Goal: Information Seeking & Learning: Learn about a topic

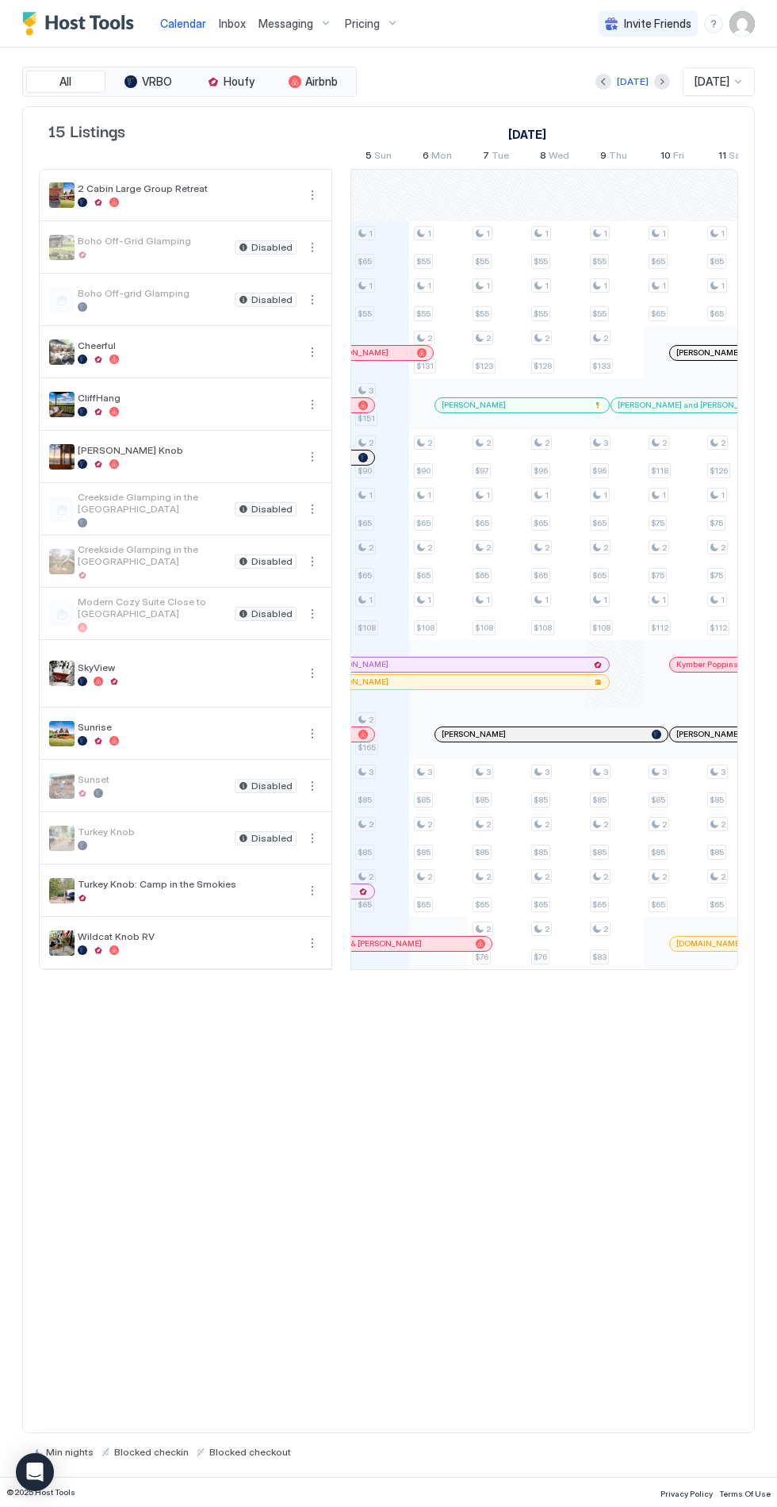
scroll to position [0, 881]
click at [392, 30] on div "Pricing" at bounding box center [372, 23] width 67 height 27
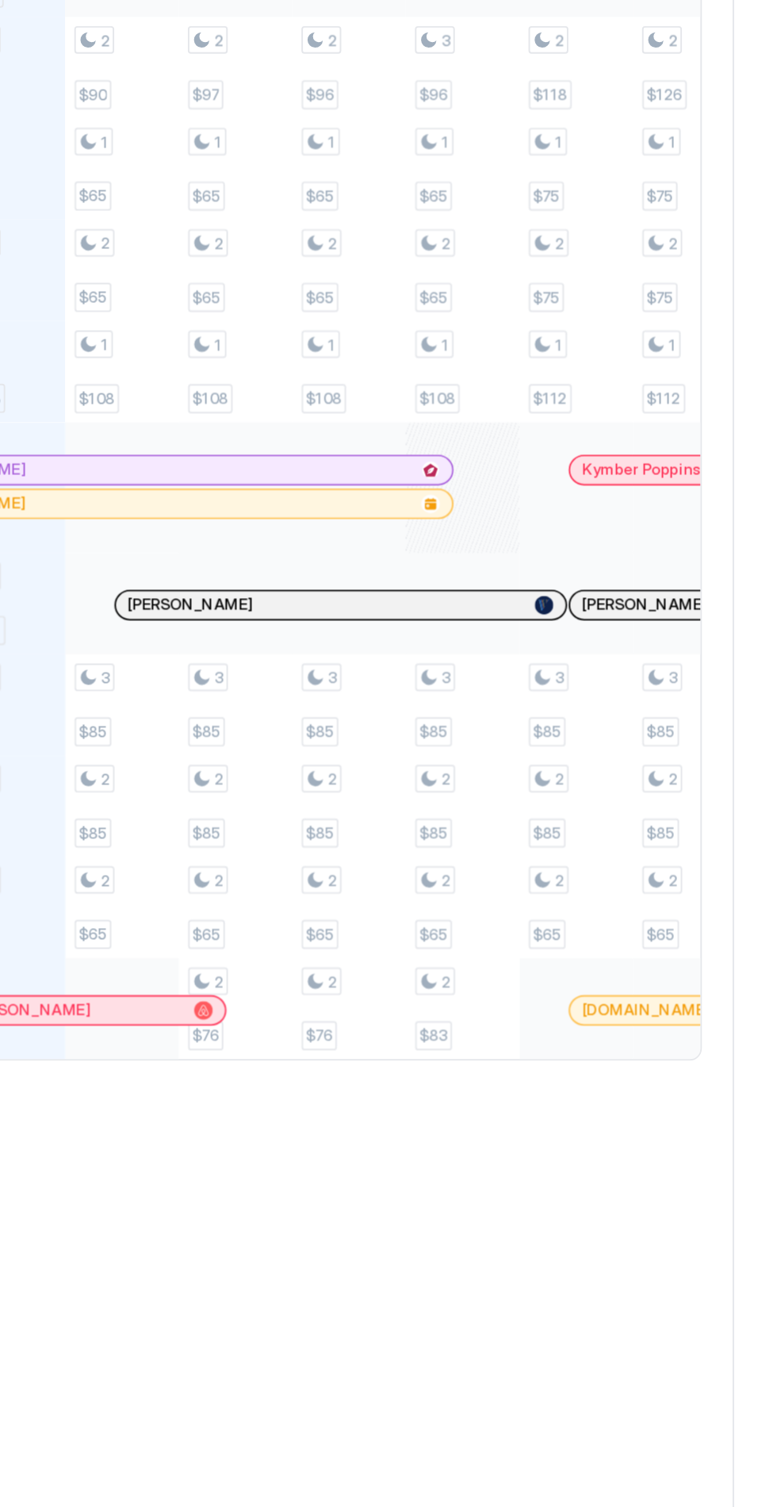
scroll to position [0, 0]
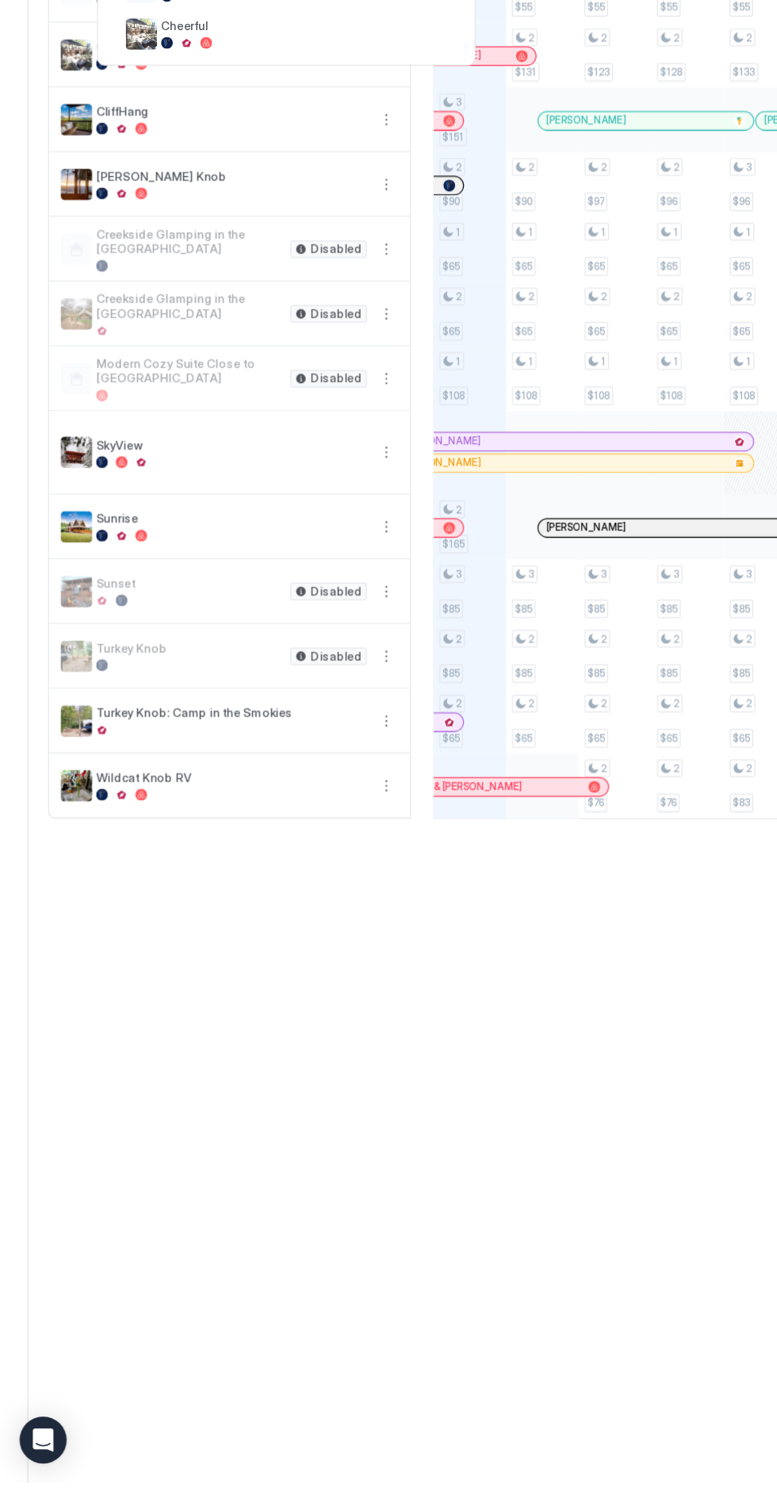
click at [41, 1491] on div "Open Intercom Messenger" at bounding box center [35, 1472] width 38 height 38
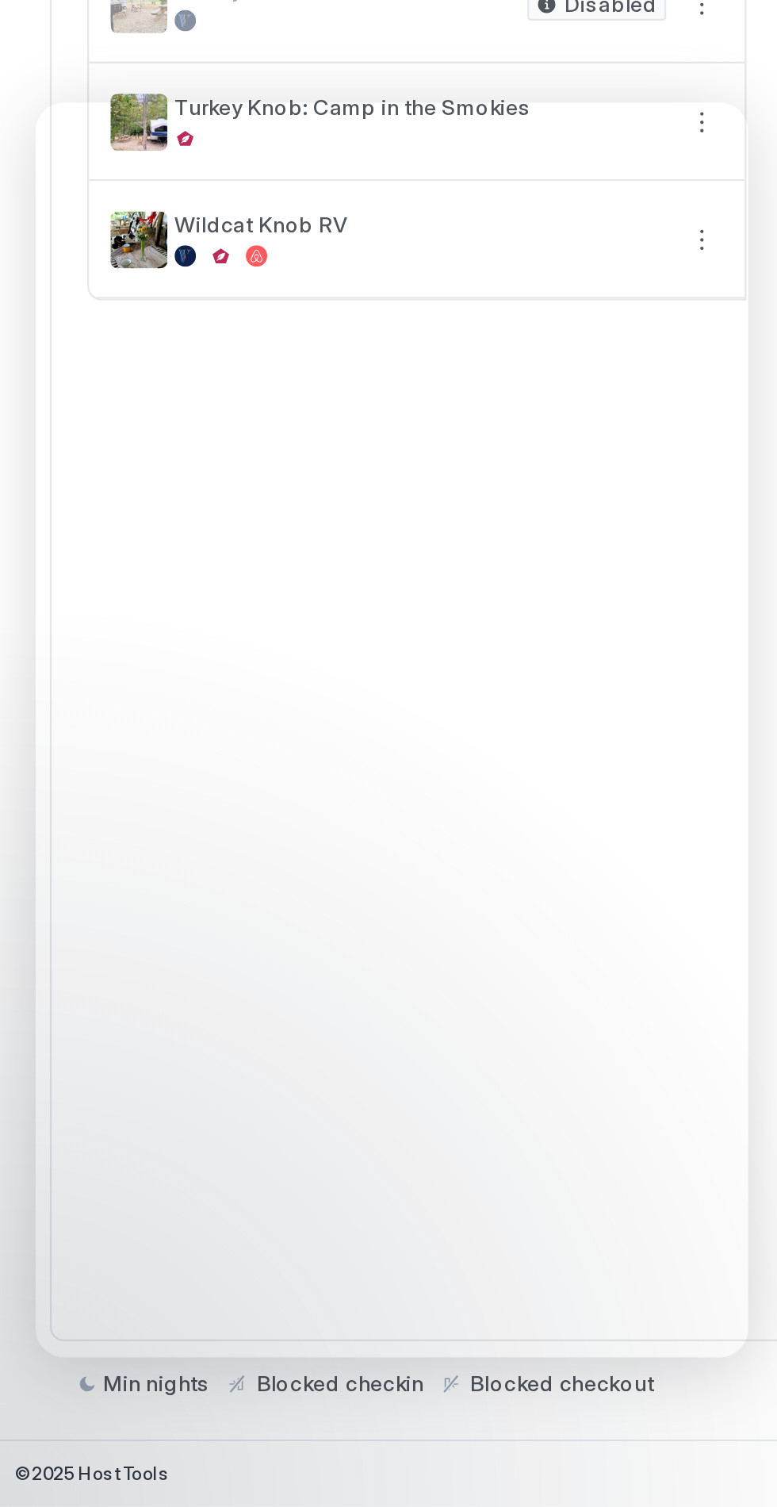
scroll to position [428, 0]
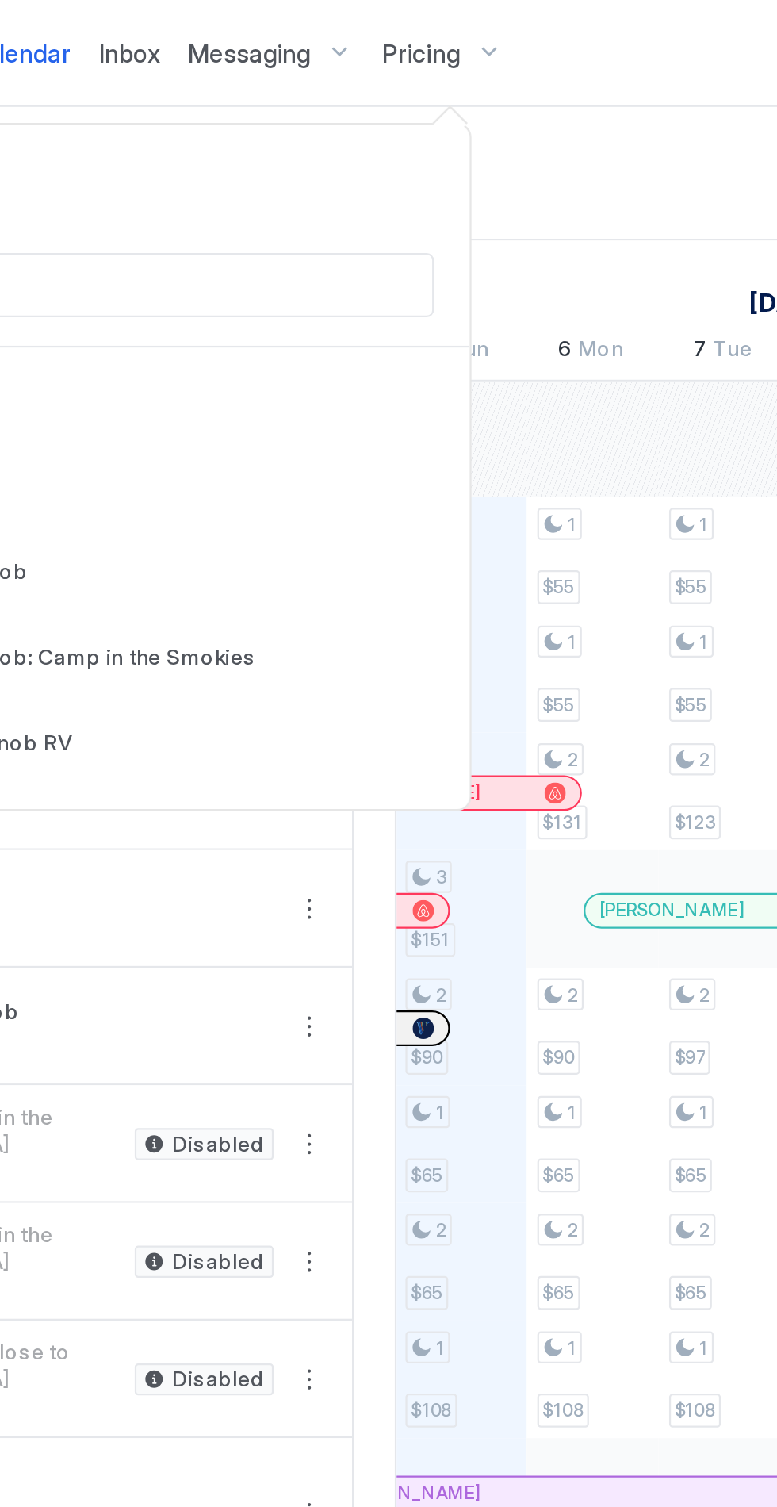
click at [389, 33] on div at bounding box center [388, 753] width 777 height 1507
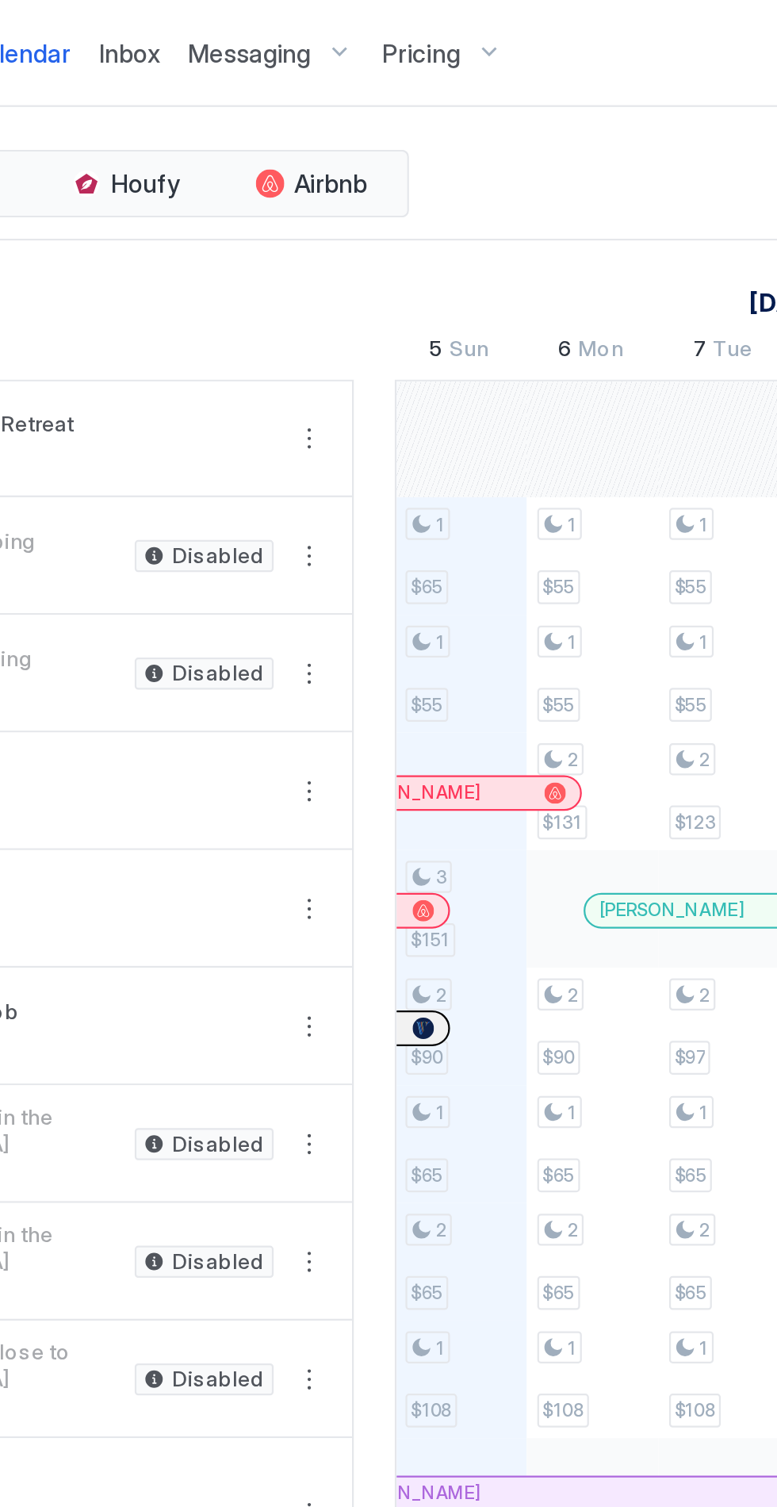
click at [393, 29] on div "Pricing" at bounding box center [372, 23] width 67 height 27
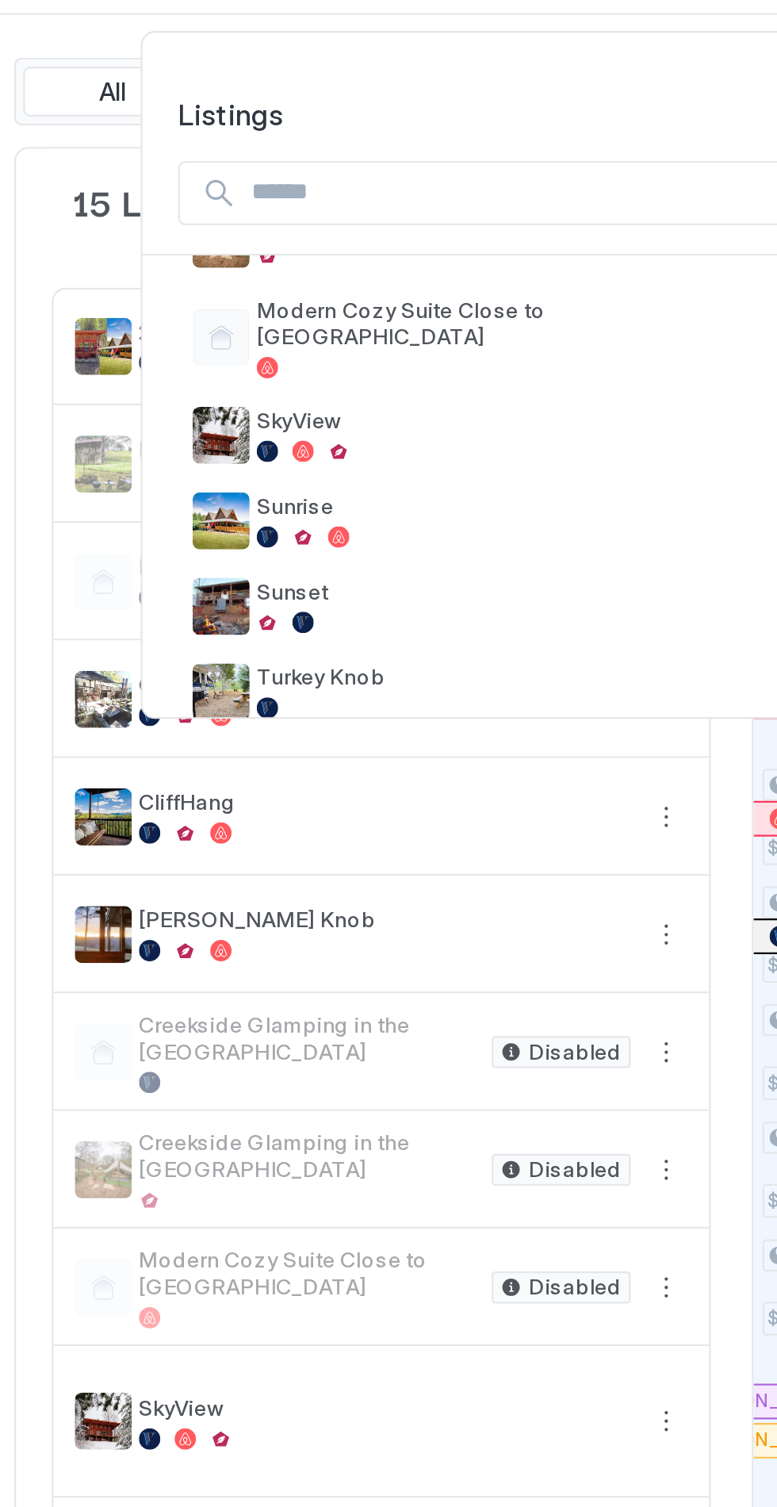
scroll to position [338, 0]
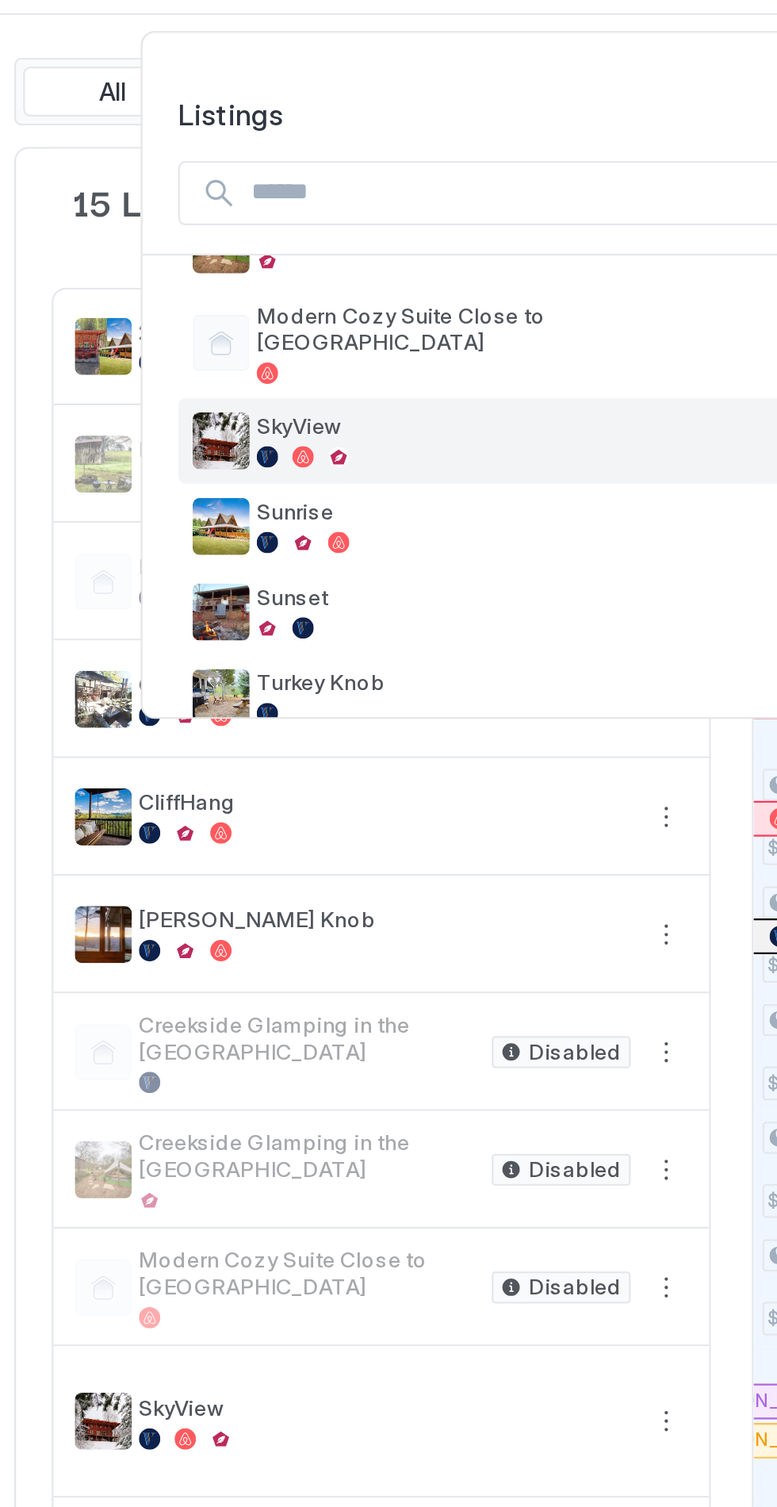
click at [253, 239] on div at bounding box center [246, 244] width 232 height 10
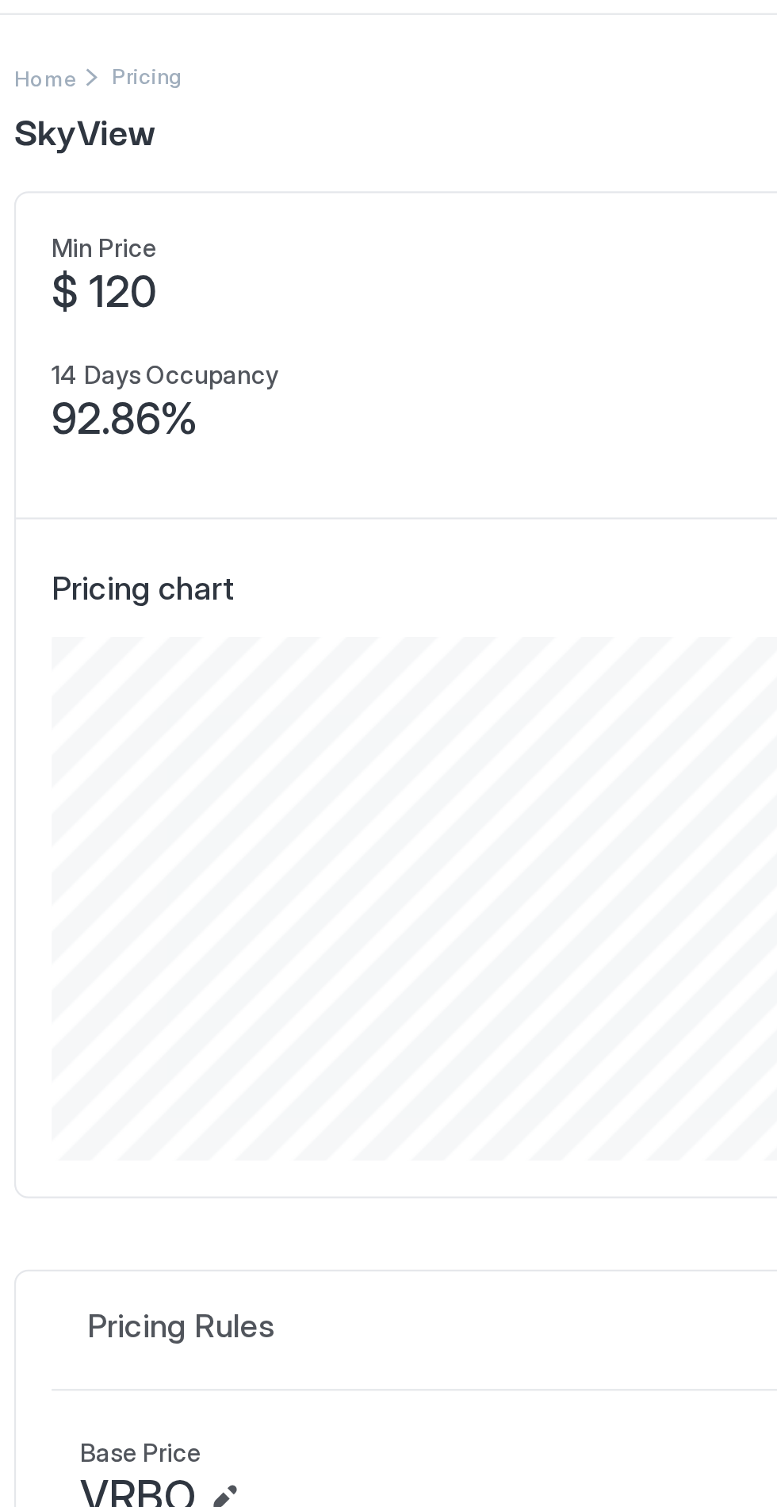
scroll to position [233, 699]
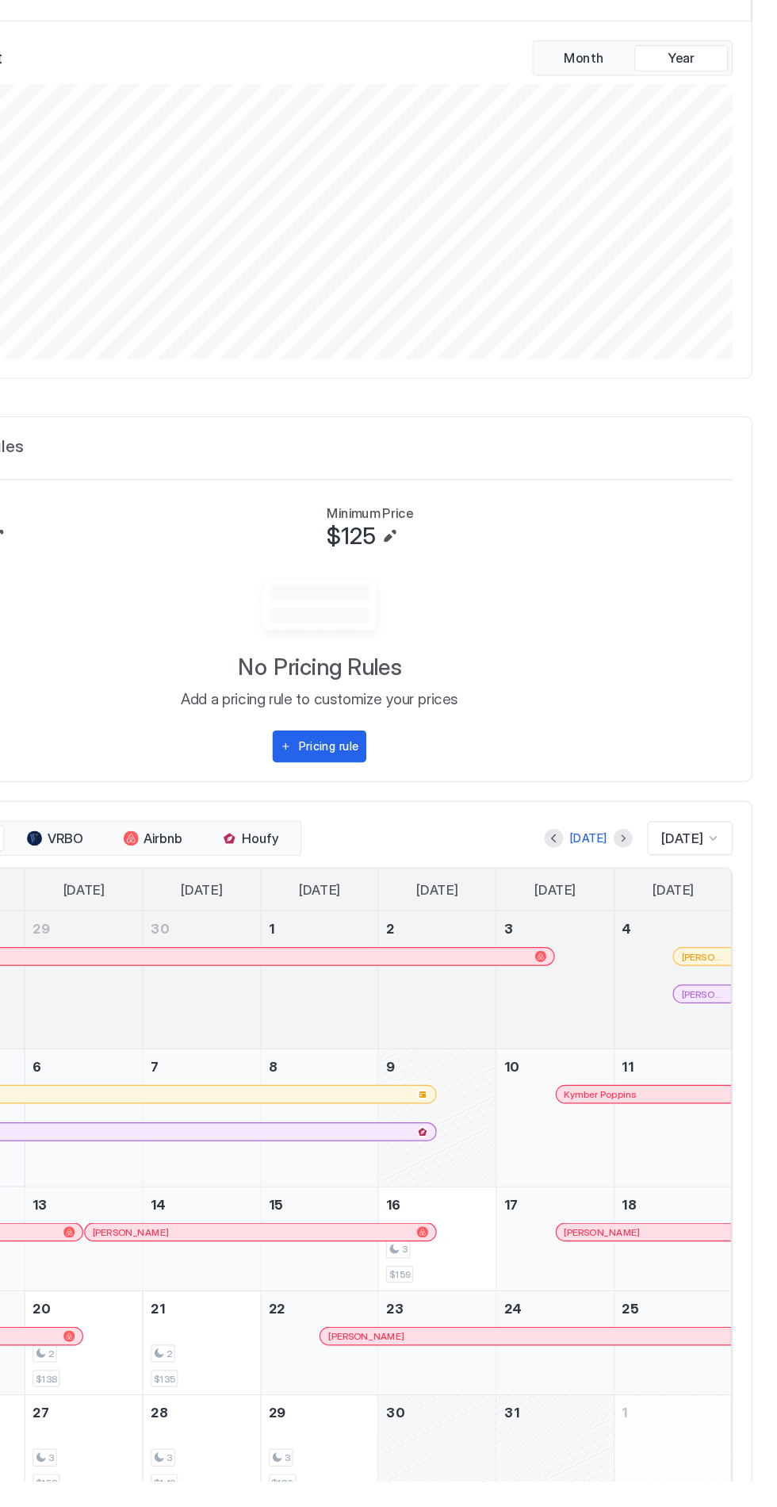
click at [641, 962] on button "Next month" at bounding box center [646, 963] width 16 height 16
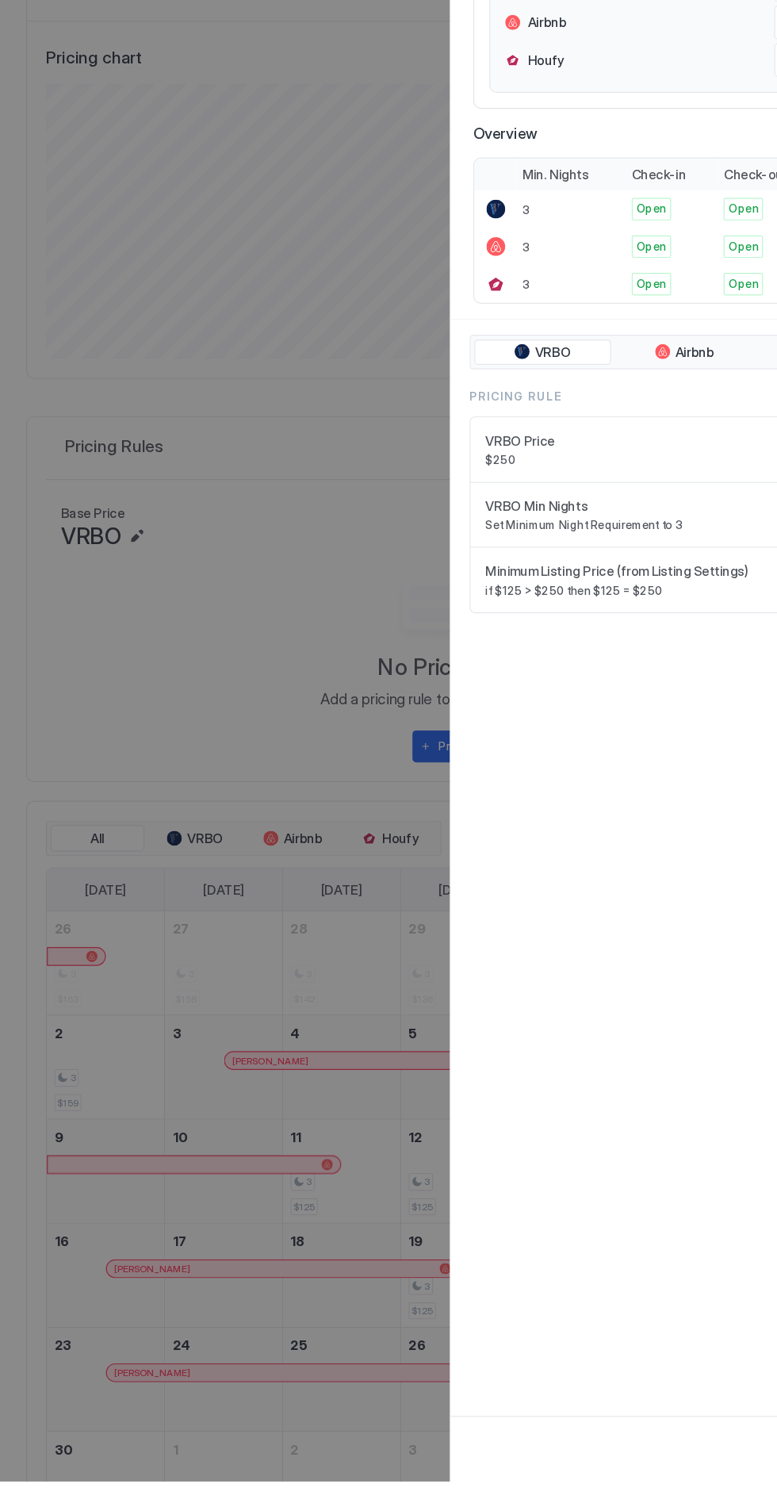
click at [216, 858] on div at bounding box center [388, 753] width 777 height 1507
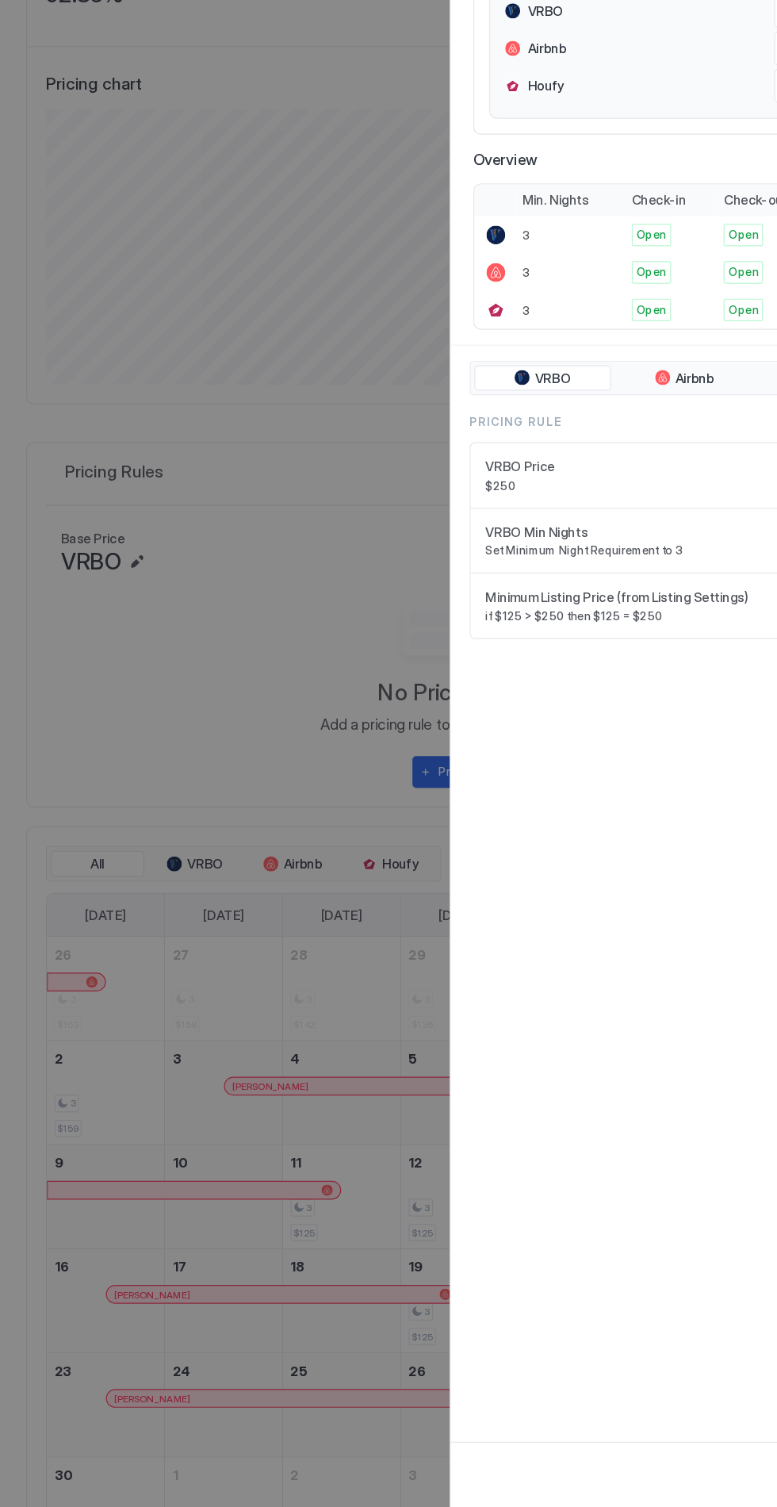
scroll to position [0, 0]
click at [279, 677] on div at bounding box center [388, 753] width 777 height 1507
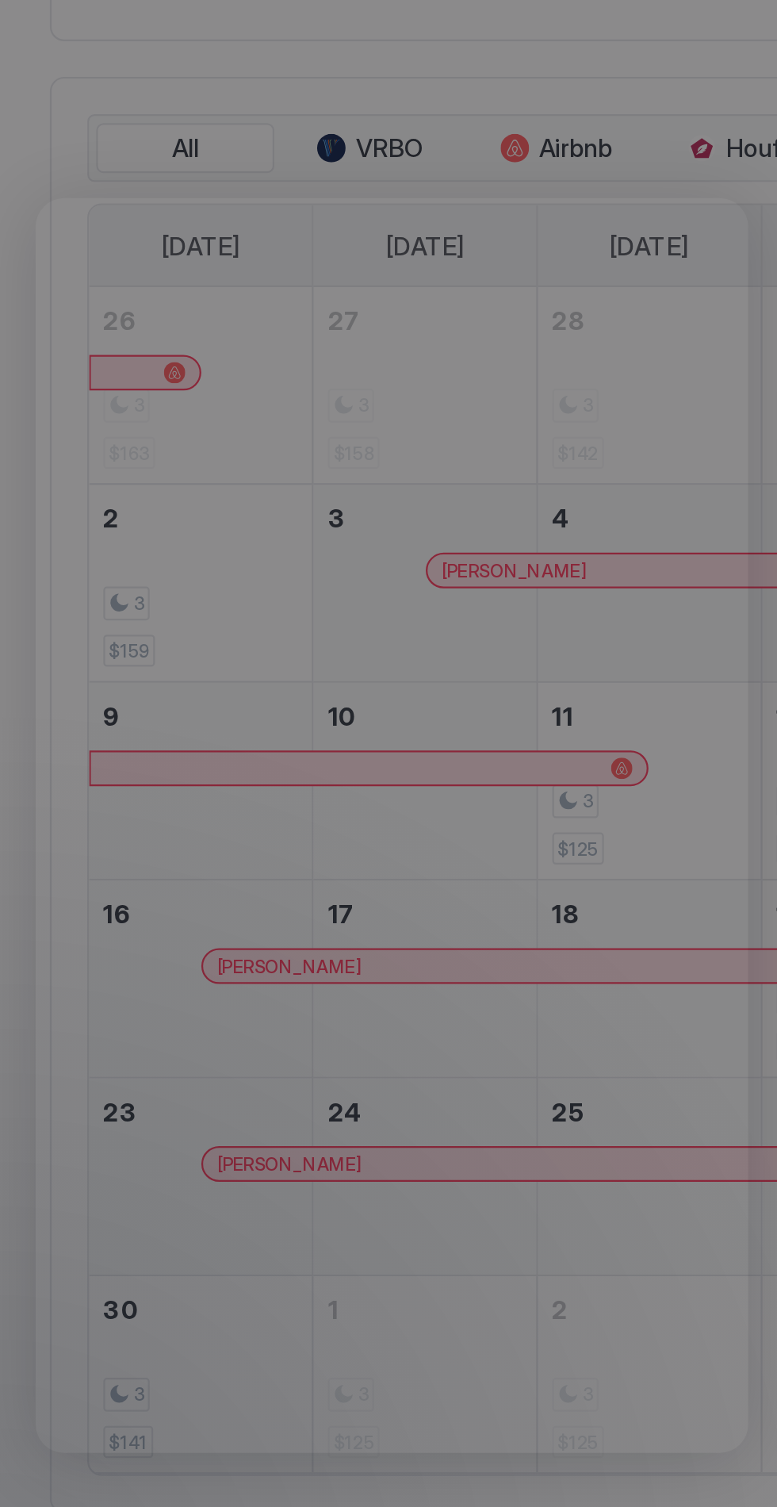
scroll to position [102, 0]
